Goal: Transaction & Acquisition: Purchase product/service

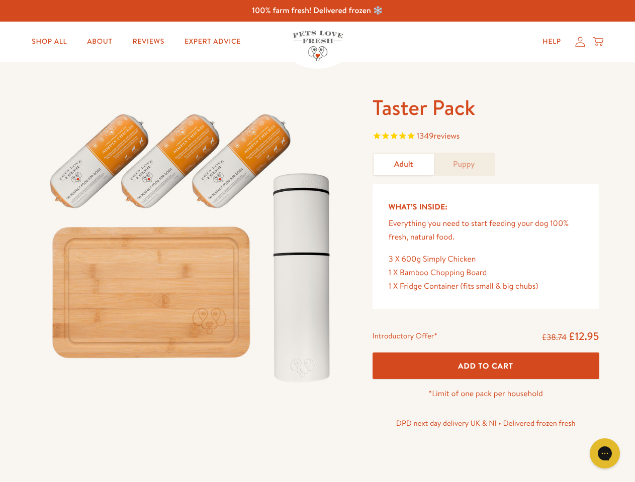
click at [317, 241] on img at bounding box center [192, 243] width 312 height 299
click at [485, 137] on span "1349 reviews" at bounding box center [485, 137] width 227 height 15
click at [485, 387] on p "*Limit of one pack per household" at bounding box center [485, 394] width 227 height 14
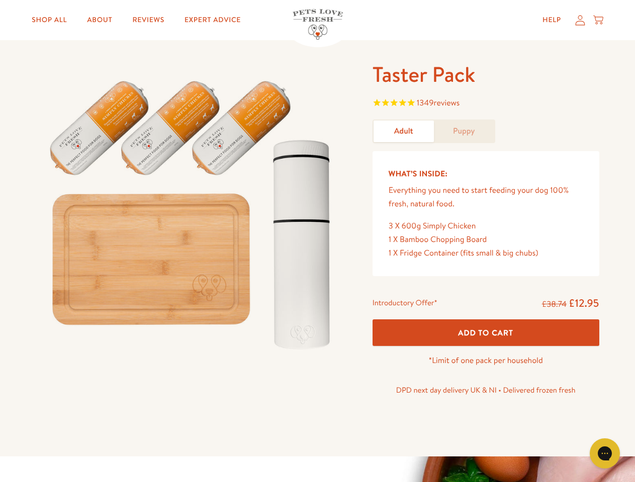
click at [604, 454] on icon "Gorgias live chat" at bounding box center [604, 454] width 10 height 10
